Goal: Check status: Check status

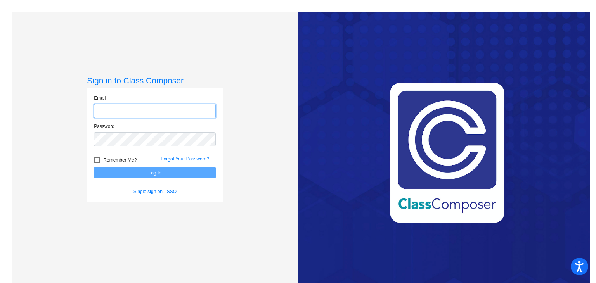
type input "[PERSON_NAME][EMAIL_ADDRESS][PERSON_NAME][DOMAIN_NAME]"
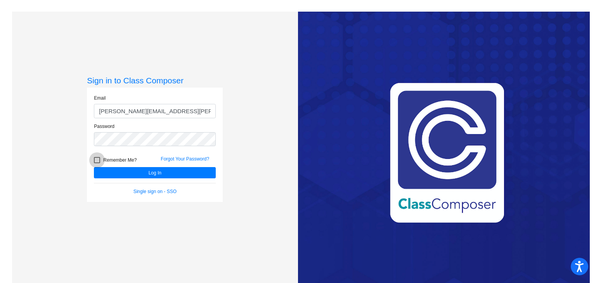
click at [99, 157] on label "Remember Me?" at bounding box center [115, 160] width 43 height 9
click at [97, 163] on input "Remember Me?" at bounding box center [97, 163] width 0 height 0
checkbox input "true"
click at [103, 170] on button "Log In" at bounding box center [155, 172] width 122 height 11
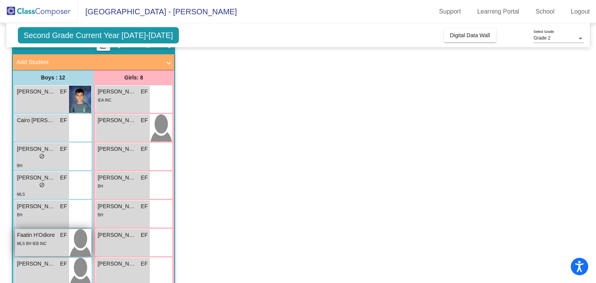
scroll to position [78, 0]
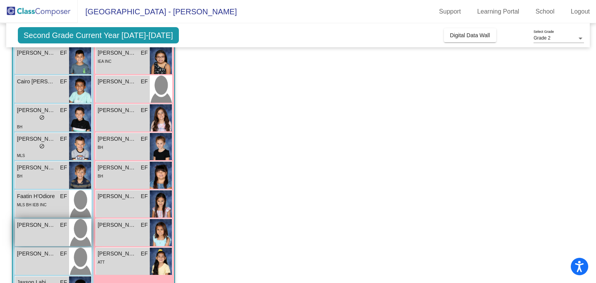
click at [40, 223] on span "[PERSON_NAME]" at bounding box center [36, 225] width 39 height 8
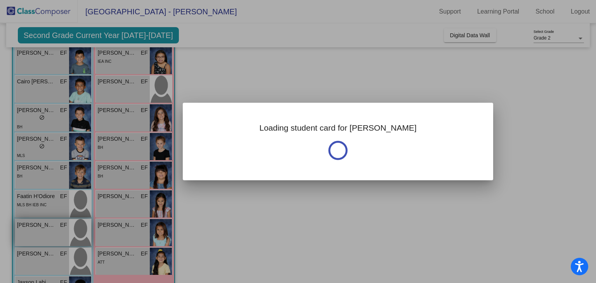
click at [40, 223] on div at bounding box center [298, 141] width 596 height 283
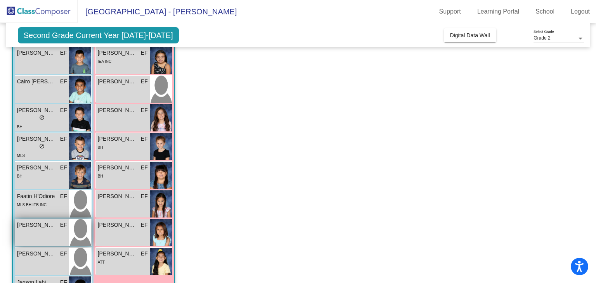
click at [38, 225] on span "[PERSON_NAME]" at bounding box center [36, 225] width 39 height 8
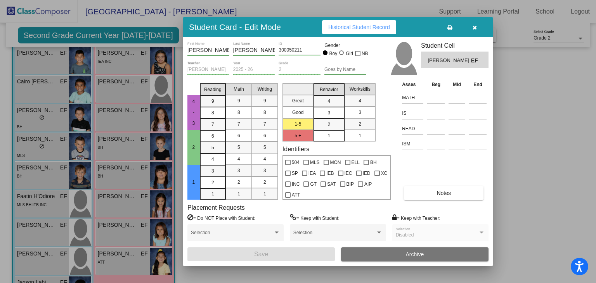
click at [477, 27] on button "button" at bounding box center [474, 27] width 25 height 14
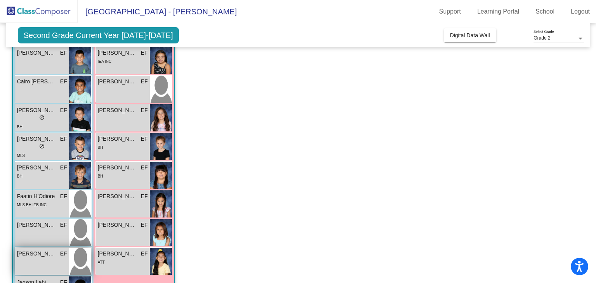
click at [33, 254] on span "[PERSON_NAME]" at bounding box center [36, 254] width 39 height 8
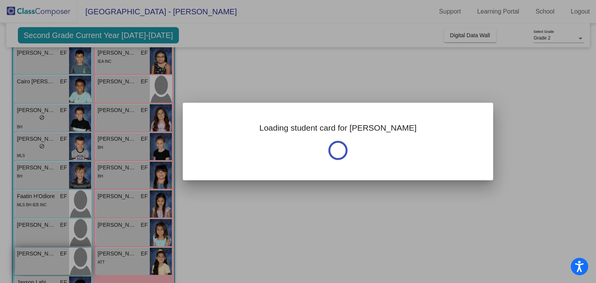
click at [33, 254] on div at bounding box center [298, 141] width 596 height 283
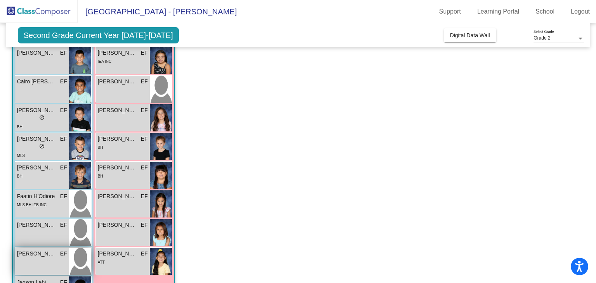
click at [33, 254] on span "[PERSON_NAME]" at bounding box center [36, 254] width 39 height 8
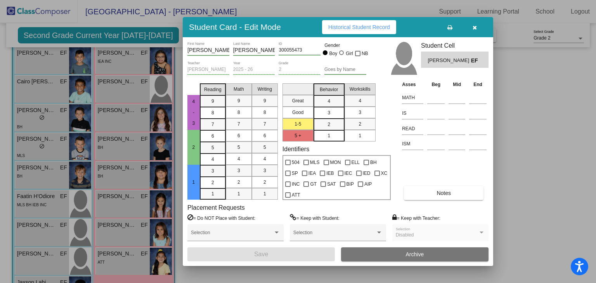
click at [475, 29] on icon "button" at bounding box center [474, 27] width 4 height 5
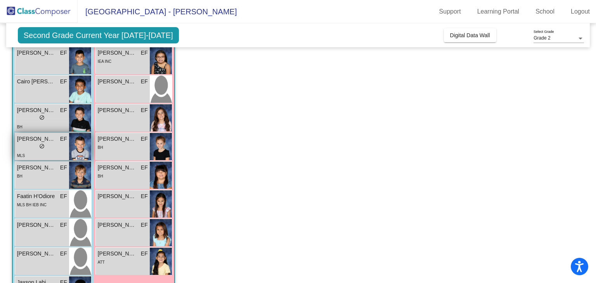
click at [30, 142] on span "[PERSON_NAME]" at bounding box center [36, 139] width 39 height 8
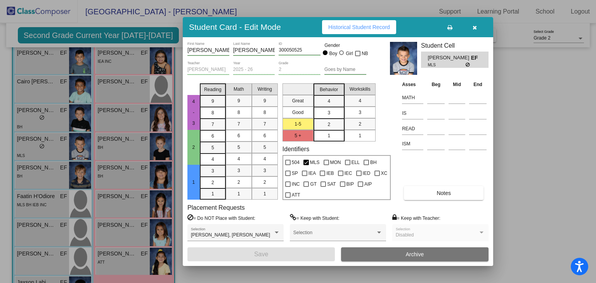
click at [474, 24] on button "button" at bounding box center [474, 27] width 25 height 14
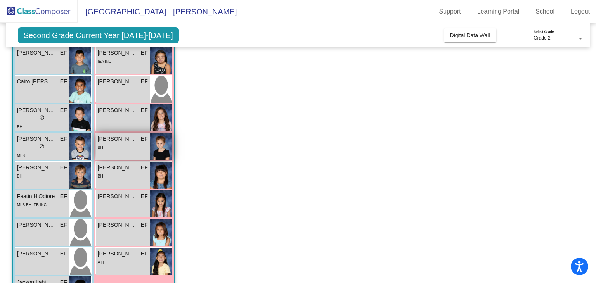
click at [138, 139] on div "[PERSON_NAME] EF" at bounding box center [123, 139] width 50 height 8
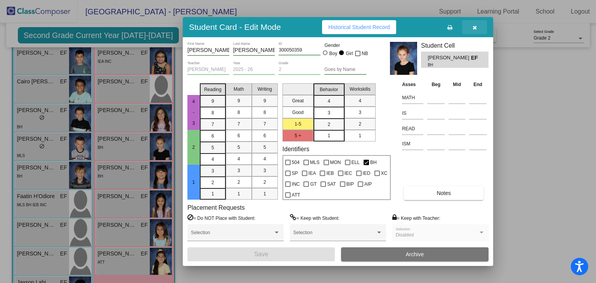
click at [474, 27] on icon "button" at bounding box center [474, 27] width 4 height 5
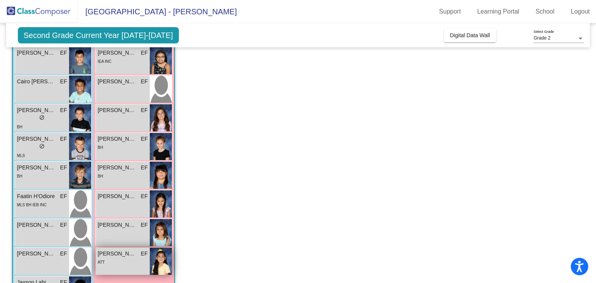
click at [117, 253] on span "[PERSON_NAME]" at bounding box center [117, 254] width 39 height 8
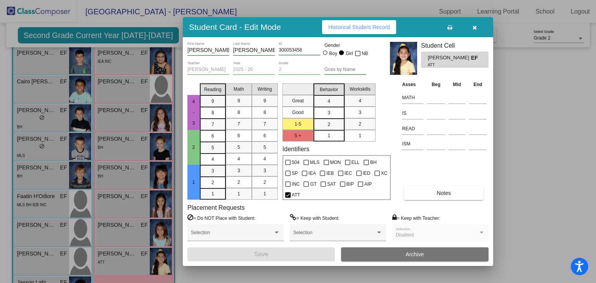
click at [475, 26] on icon "button" at bounding box center [474, 27] width 4 height 5
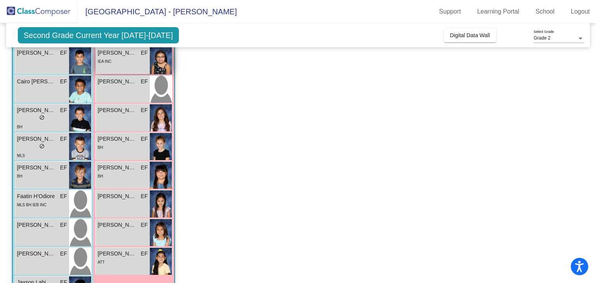
click at [110, 55] on span "[PERSON_NAME]" at bounding box center [117, 53] width 39 height 8
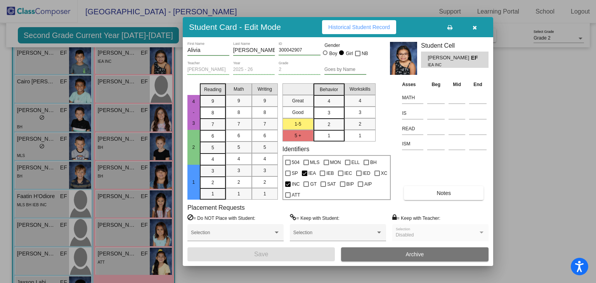
click at [479, 28] on button "button" at bounding box center [474, 27] width 25 height 14
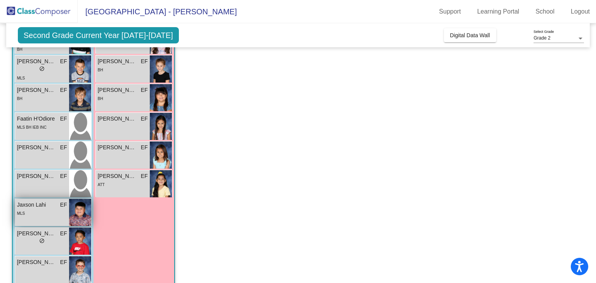
scroll to position [194, 0]
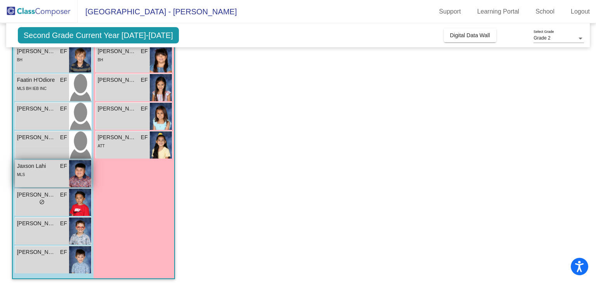
click at [34, 163] on span "Jaxson Lahi" at bounding box center [36, 166] width 39 height 8
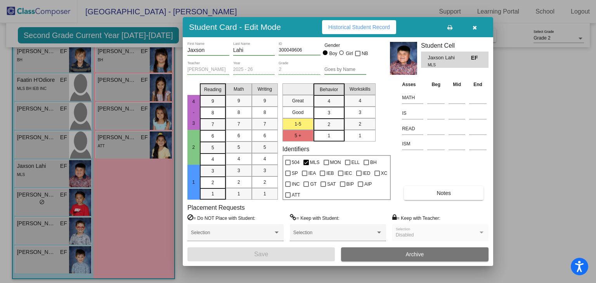
click at [472, 24] on button "button" at bounding box center [474, 27] width 25 height 14
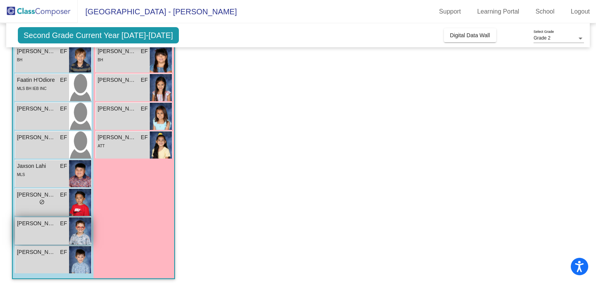
scroll to position [197, 0]
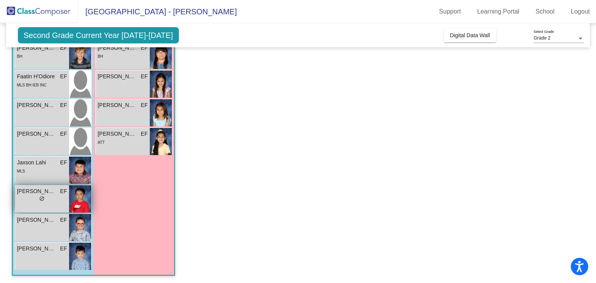
click at [28, 193] on span "[PERSON_NAME]" at bounding box center [36, 191] width 39 height 8
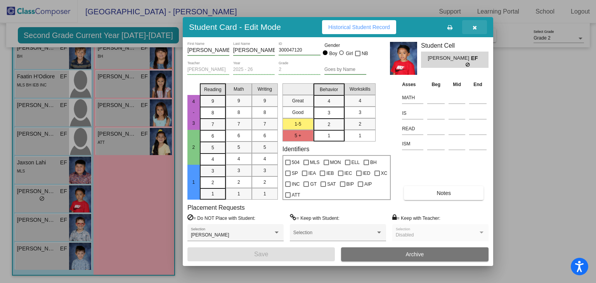
click at [478, 26] on button "button" at bounding box center [474, 27] width 25 height 14
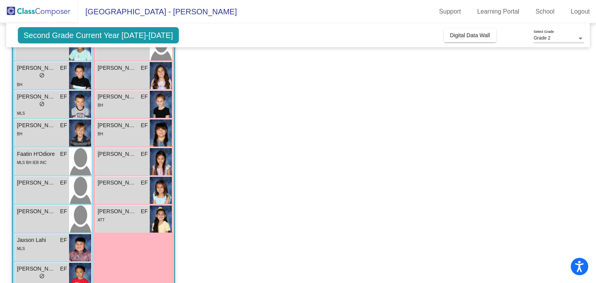
scroll to position [3, 0]
